Goal: Information Seeking & Learning: Compare options

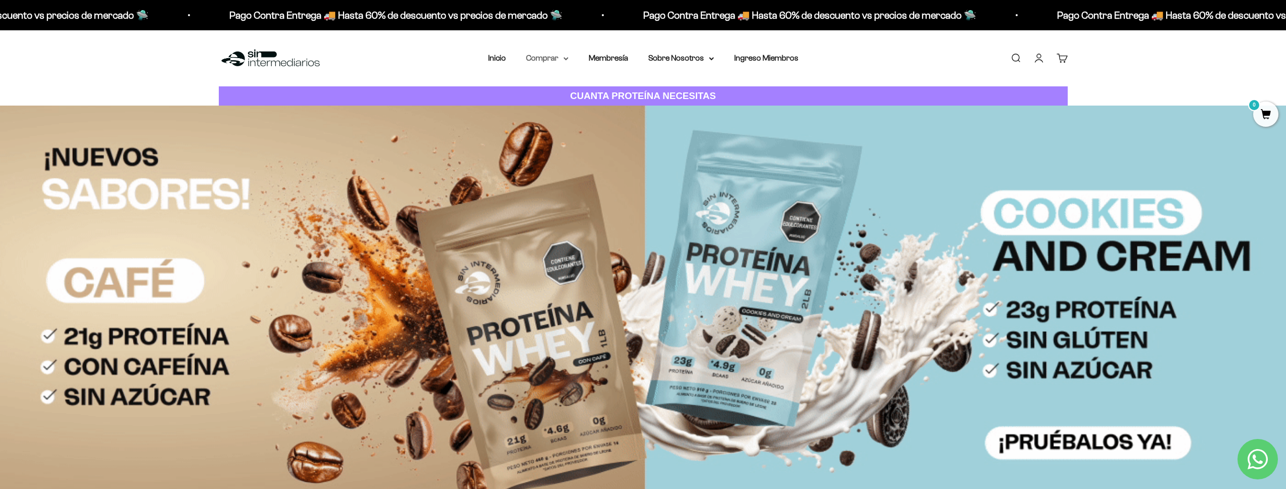
click at [544, 62] on summary "Comprar" at bounding box center [547, 58] width 42 height 13
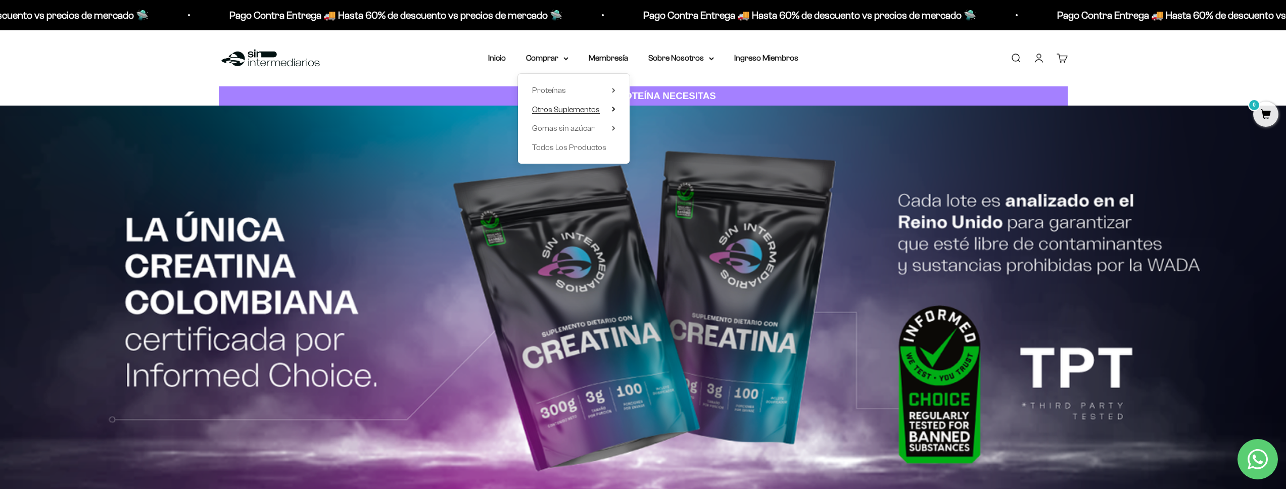
click at [570, 108] on span "Otros Suplementos" at bounding box center [566, 109] width 68 height 9
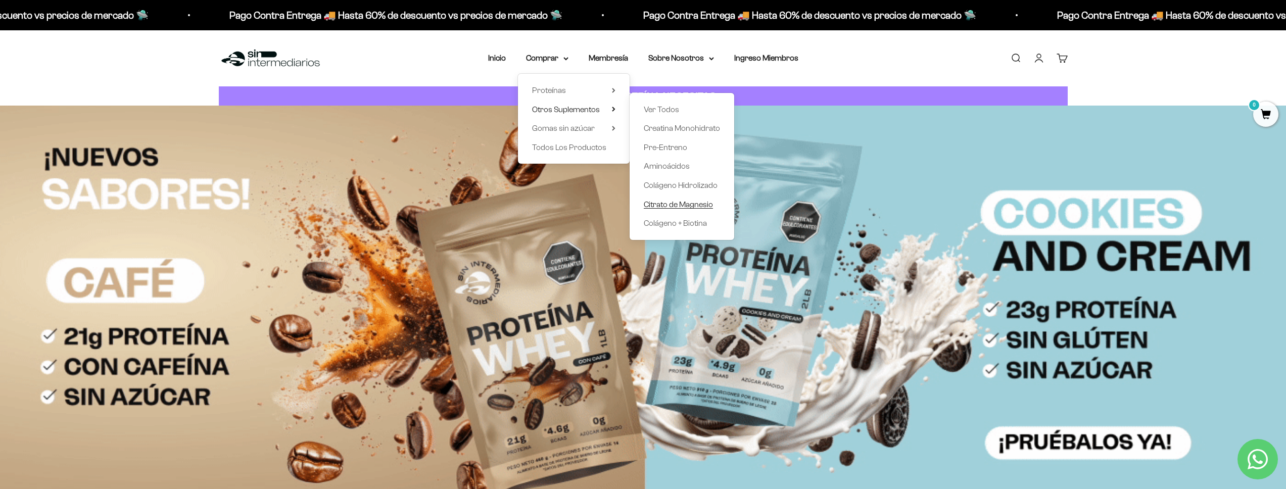
click at [681, 206] on span "Citrato de Magnesio" at bounding box center [678, 204] width 69 height 9
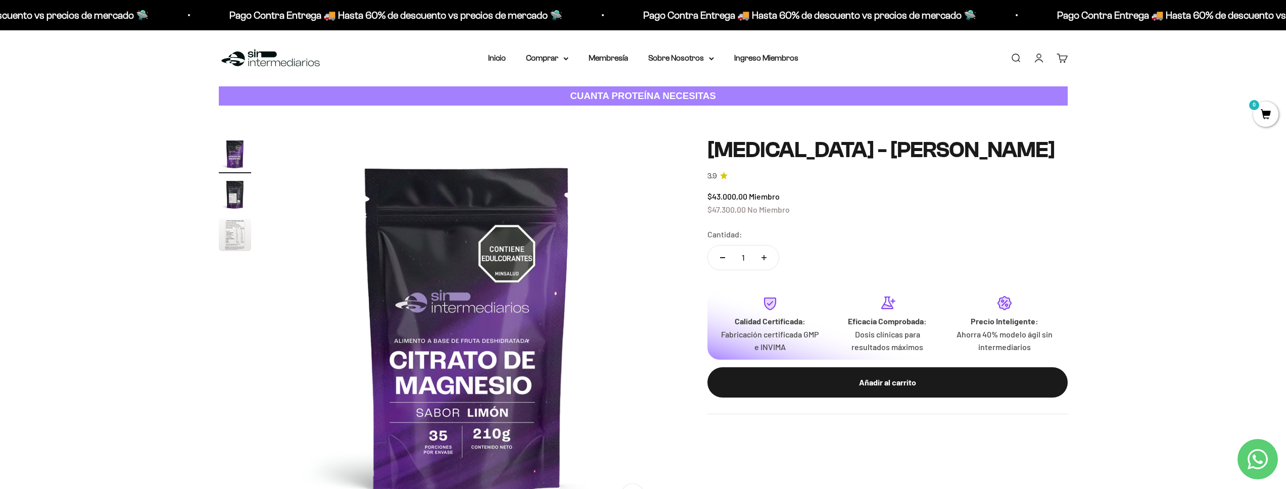
click at [226, 200] on img "Ir al artículo 2" at bounding box center [235, 194] width 32 height 32
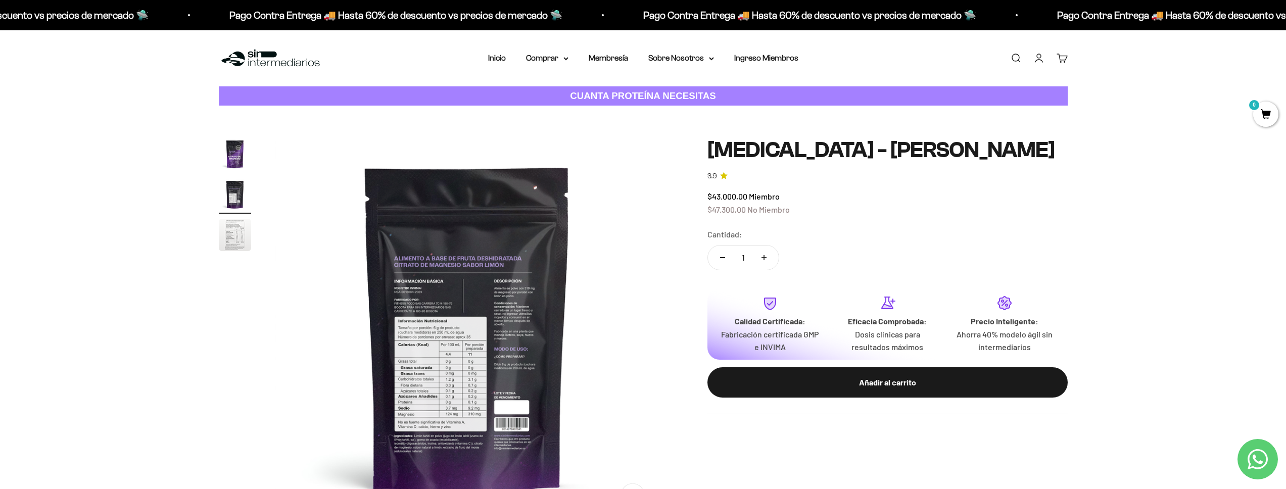
click at [237, 230] on img "Ir al artículo 3" at bounding box center [235, 235] width 32 height 32
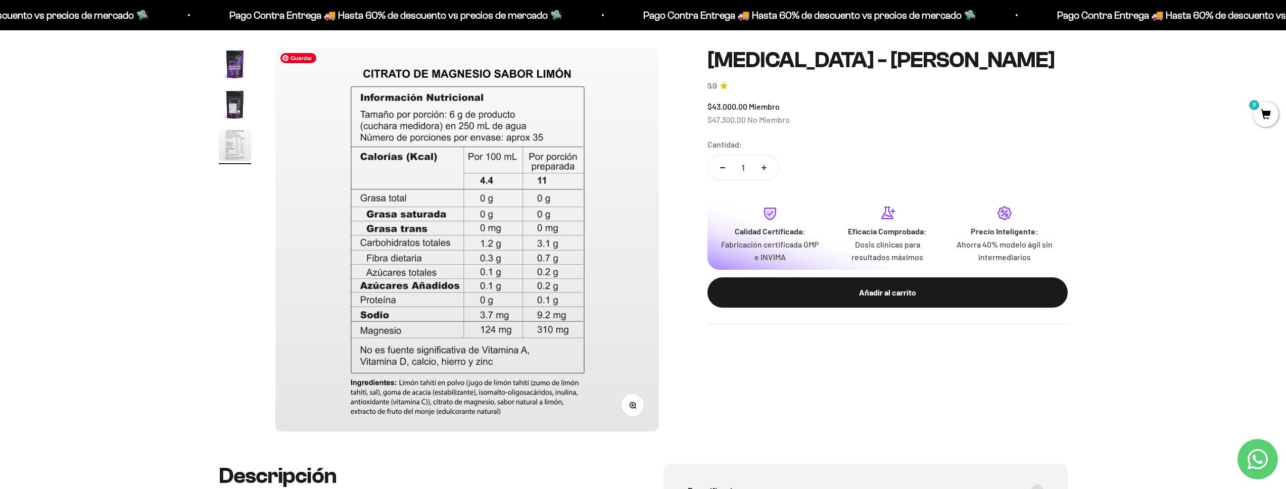
scroll to position [79, 0]
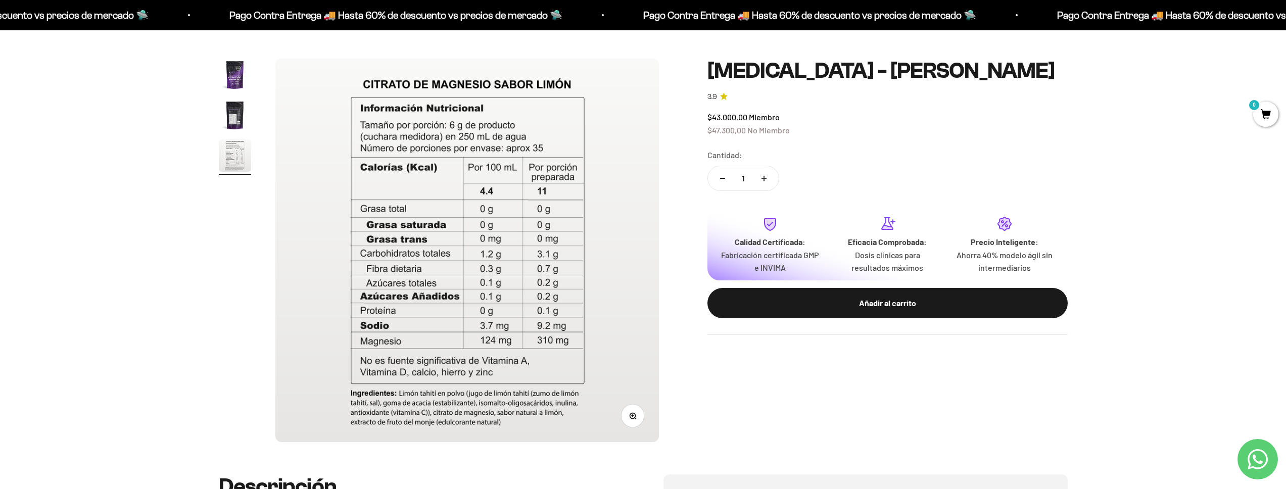
click at [220, 126] on img "Ir al artículo 2" at bounding box center [235, 115] width 32 height 32
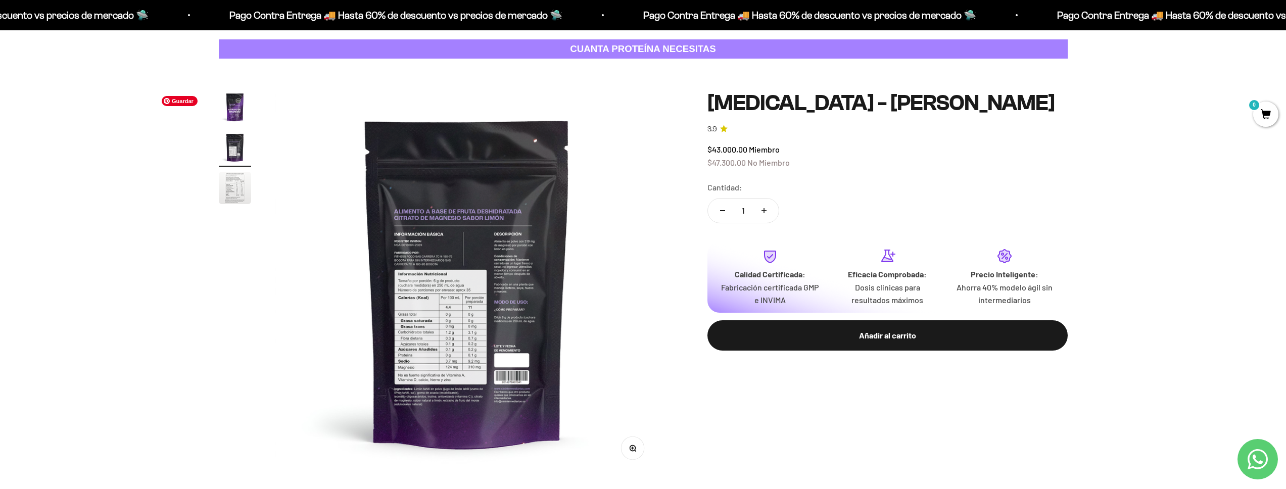
scroll to position [0, 0]
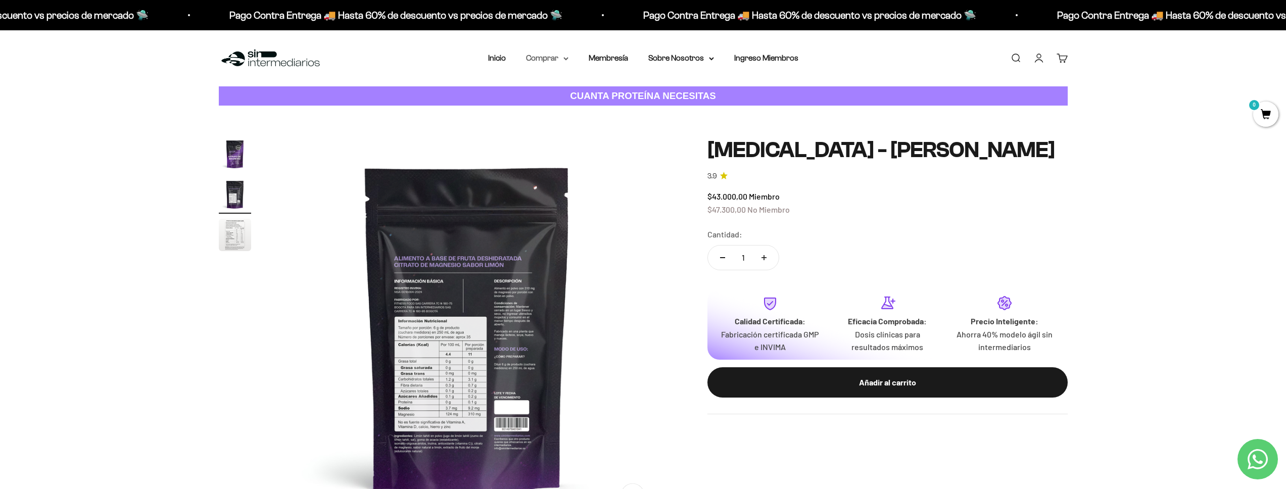
click at [539, 60] on summary "Comprar" at bounding box center [547, 58] width 42 height 13
click at [557, 111] on span "Otros Suplementos" at bounding box center [566, 109] width 68 height 9
click at [610, 129] on summary "Gomas sin azúcar" at bounding box center [573, 128] width 83 height 13
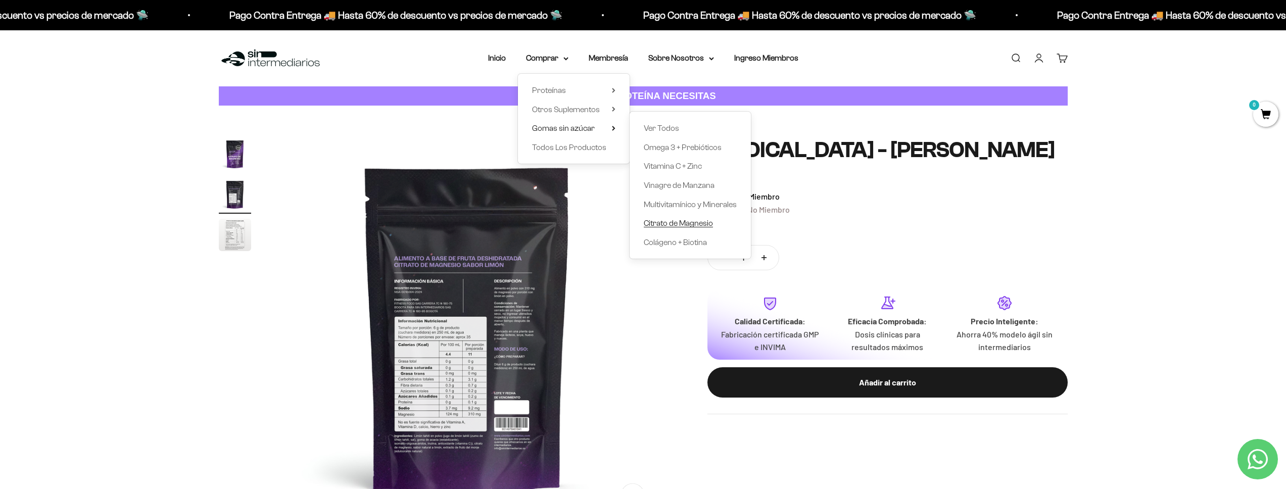
click at [686, 225] on span "Citrato de Magnesio" at bounding box center [678, 223] width 69 height 9
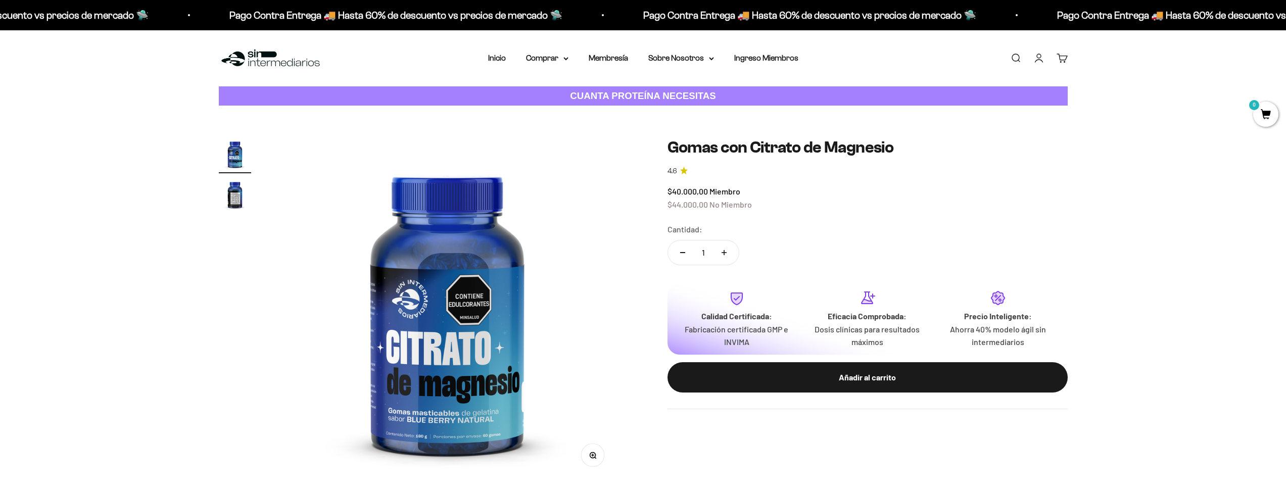
click at [238, 207] on img "Ir al artículo 2" at bounding box center [235, 194] width 32 height 32
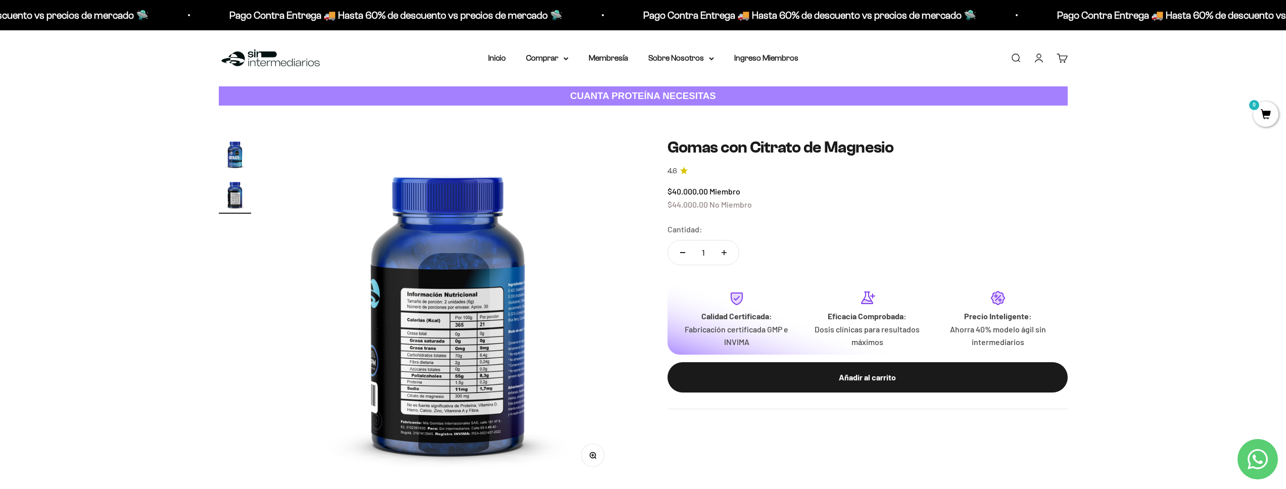
scroll to position [0, 356]
click at [541, 62] on summary "Comprar" at bounding box center [547, 58] width 42 height 13
click at [561, 109] on span "Otros Suplementos" at bounding box center [566, 109] width 68 height 9
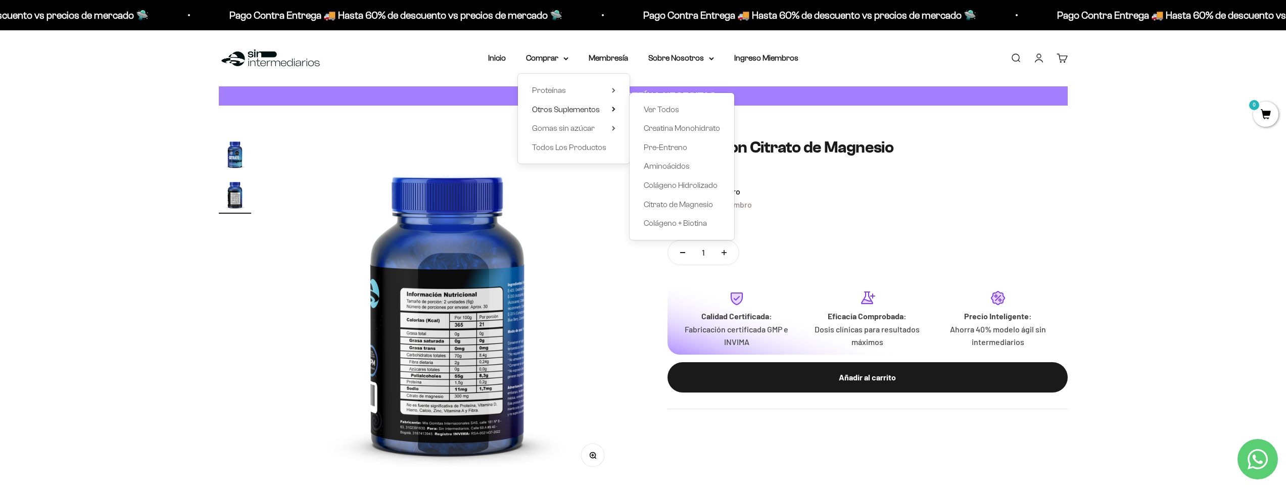
drag, startPoint x: 655, startPoint y: 111, endPoint x: 670, endPoint y: 1, distance: 110.6
